Goal: Information Seeking & Learning: Understand process/instructions

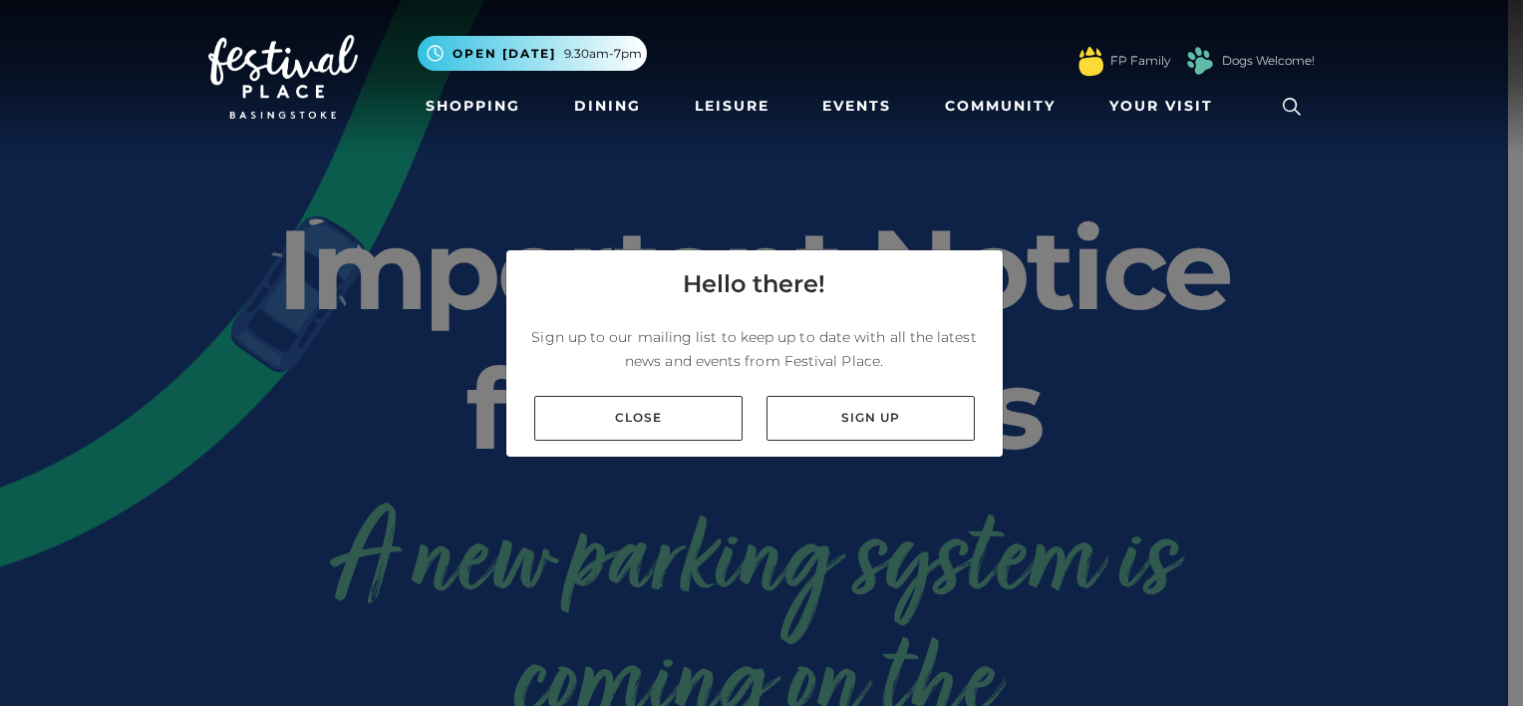
click at [707, 411] on link "Close" at bounding box center [638, 418] width 208 height 45
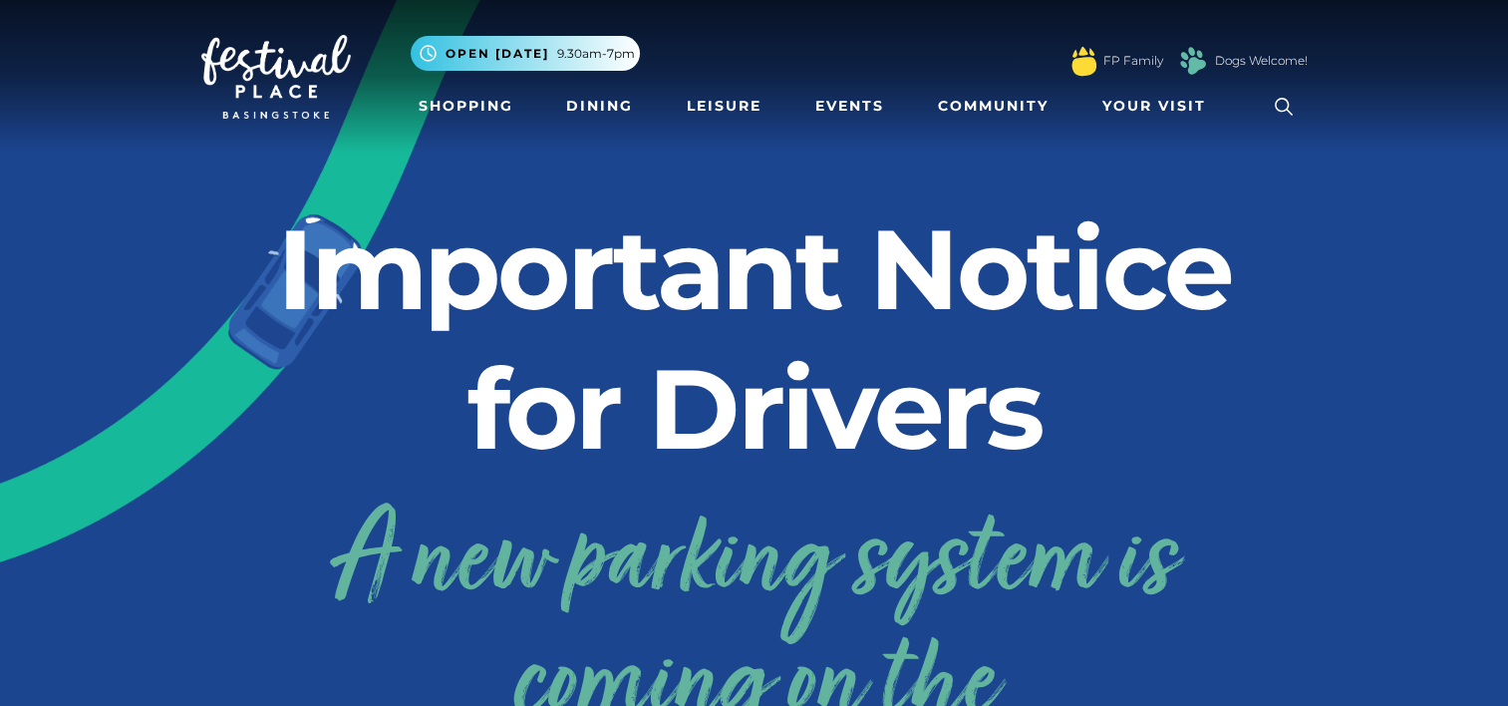
click at [749, 441] on h2 "Important Notice for Drivers" at bounding box center [754, 338] width 1106 height 279
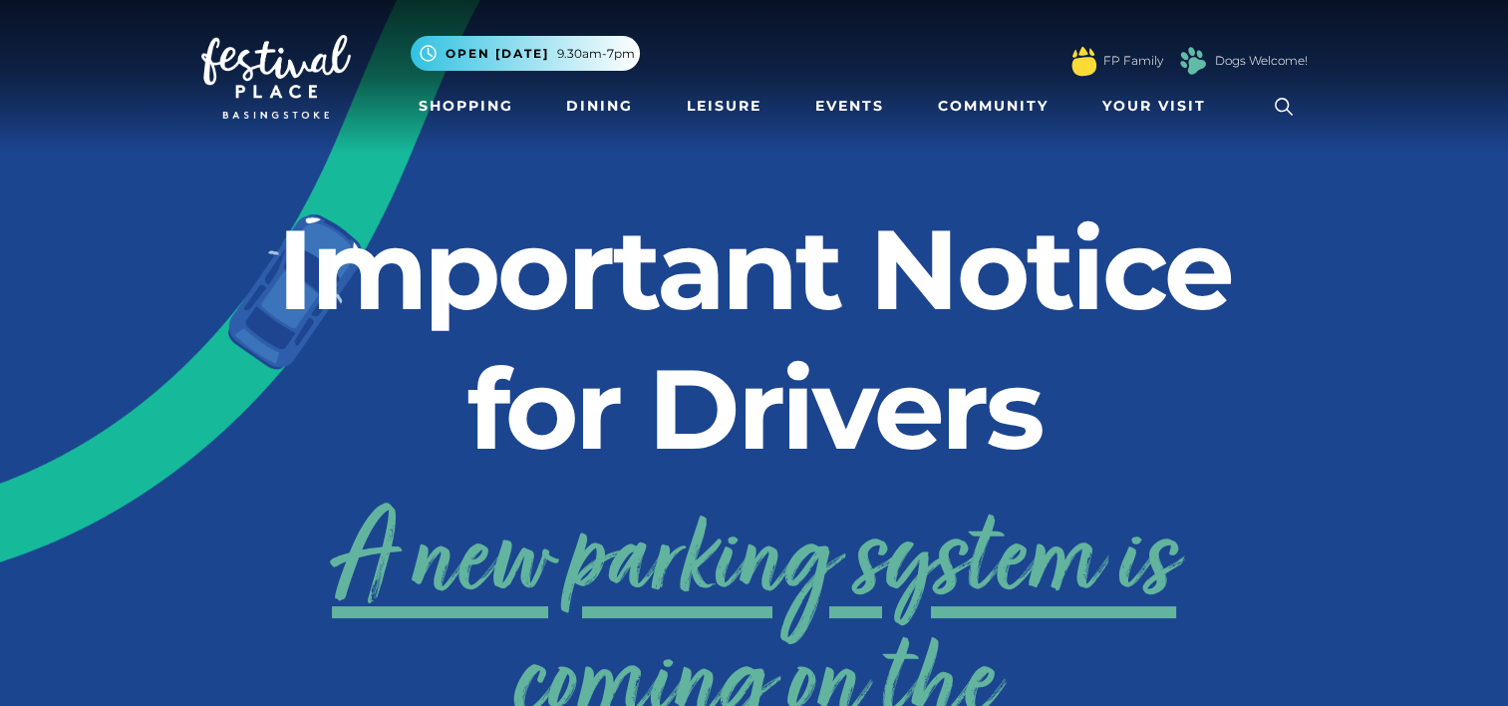
click at [1055, 558] on link "A new parking system is coming on the 24th September!" at bounding box center [754, 685] width 1106 height 400
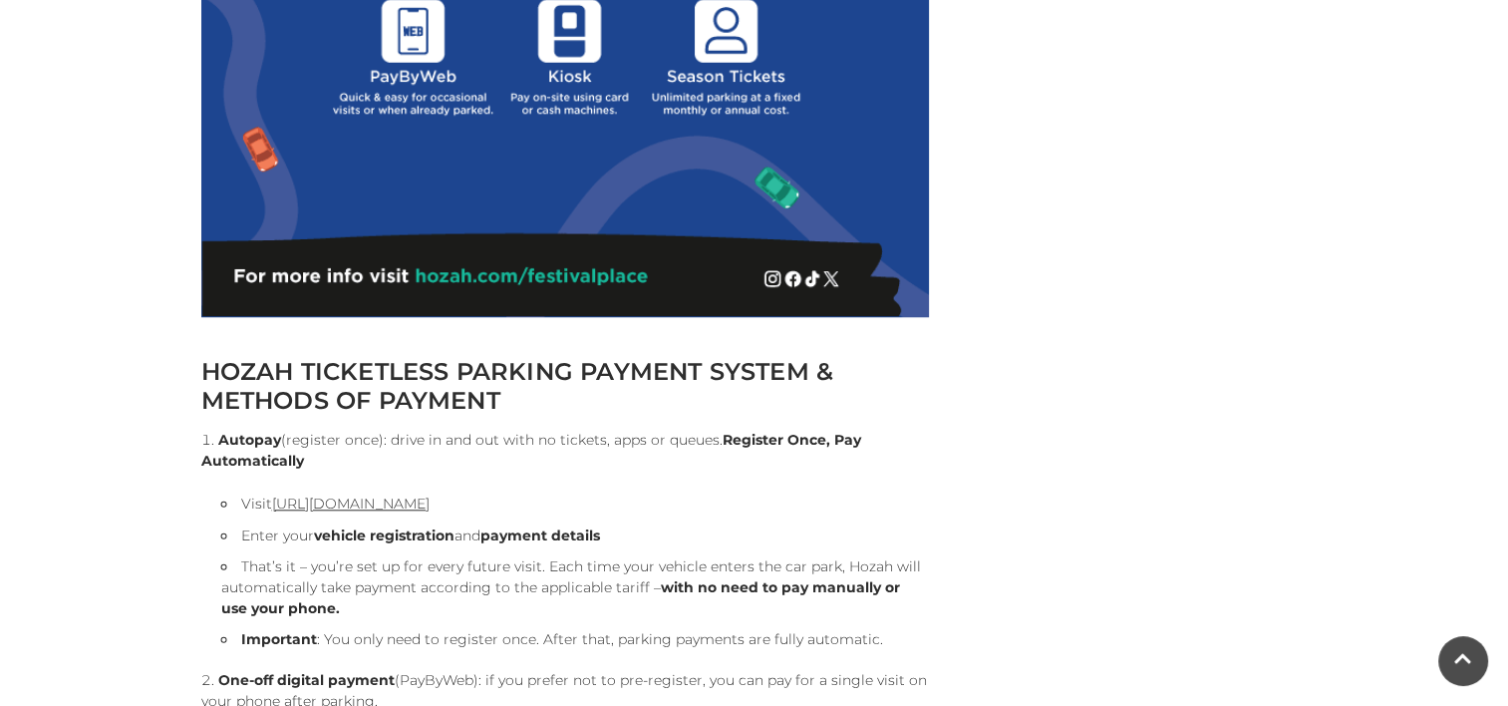
scroll to position [1794, 0]
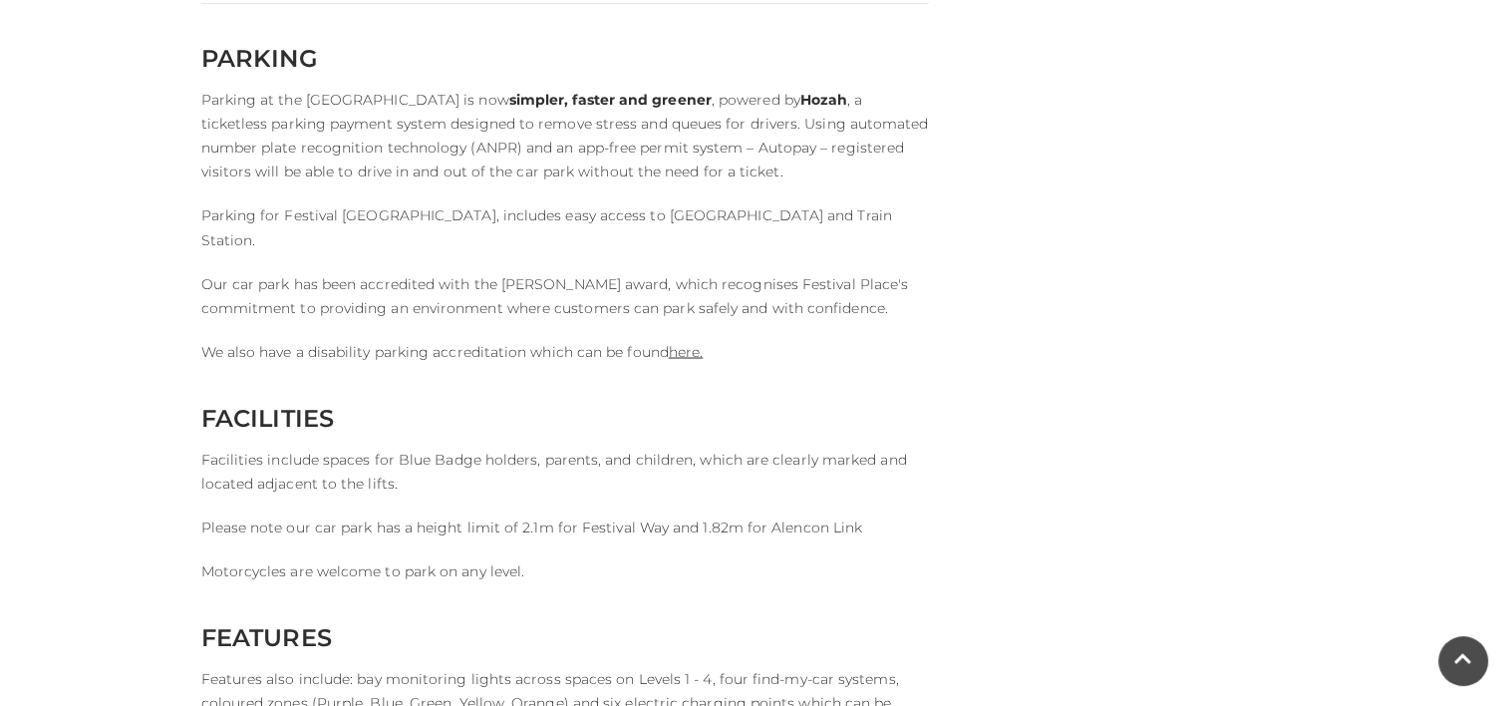
scroll to position [3586, 0]
